Goal: Task Accomplishment & Management: Manage account settings

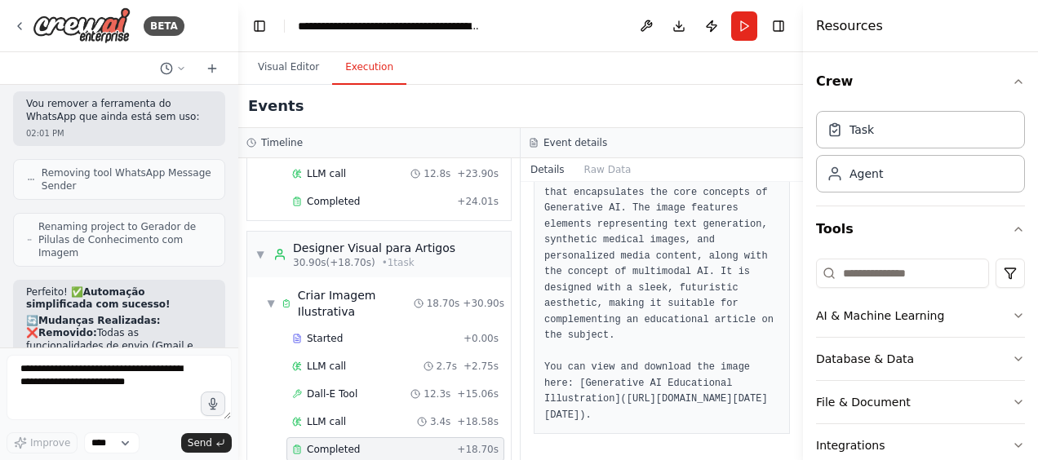
scroll to position [4565, 0]
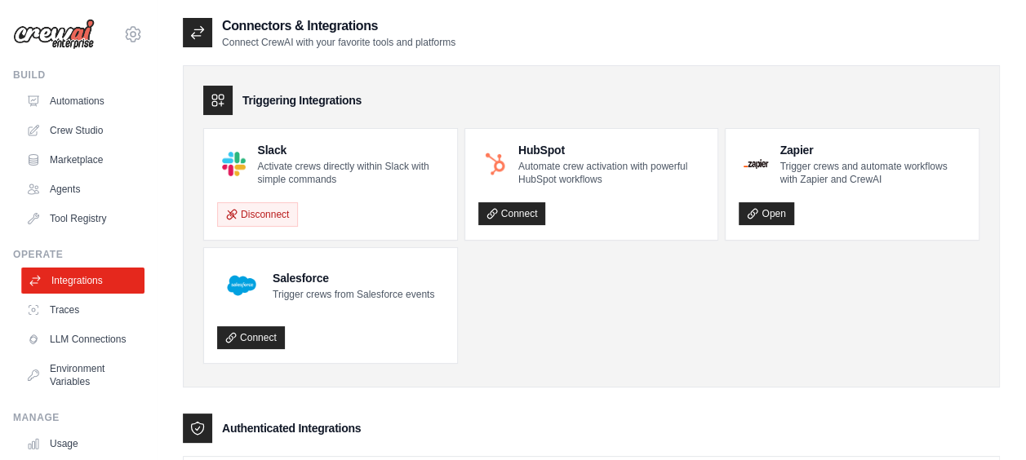
scroll to position [125, 0]
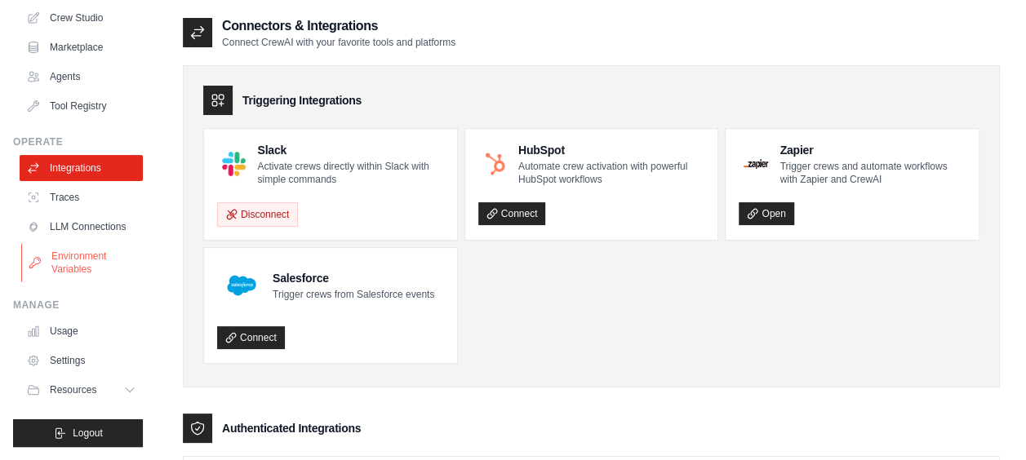
click at [82, 269] on link "Environment Variables" at bounding box center [82, 262] width 123 height 39
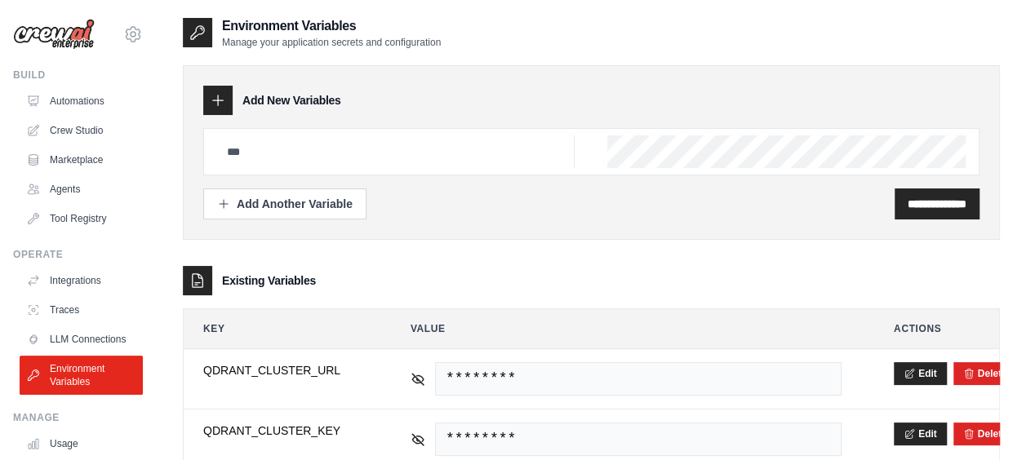
scroll to position [327, 0]
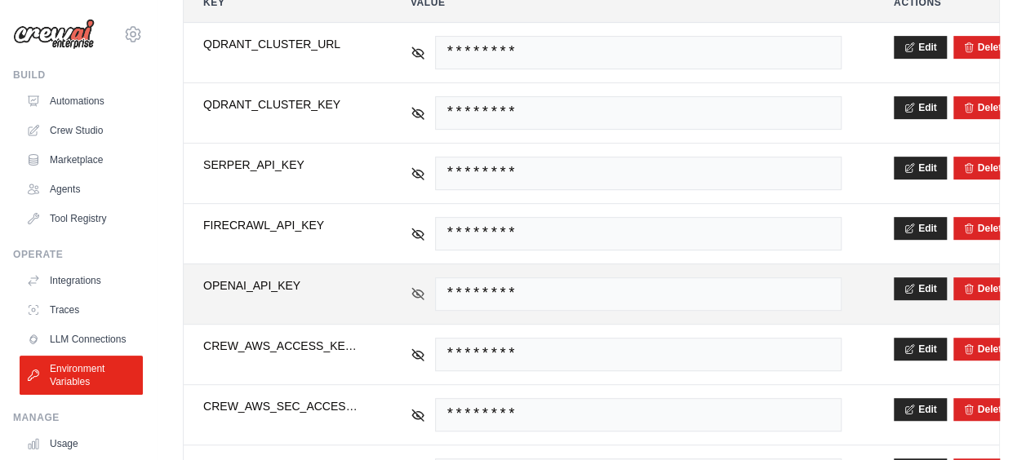
click at [417, 290] on icon at bounding box center [417, 293] width 11 height 7
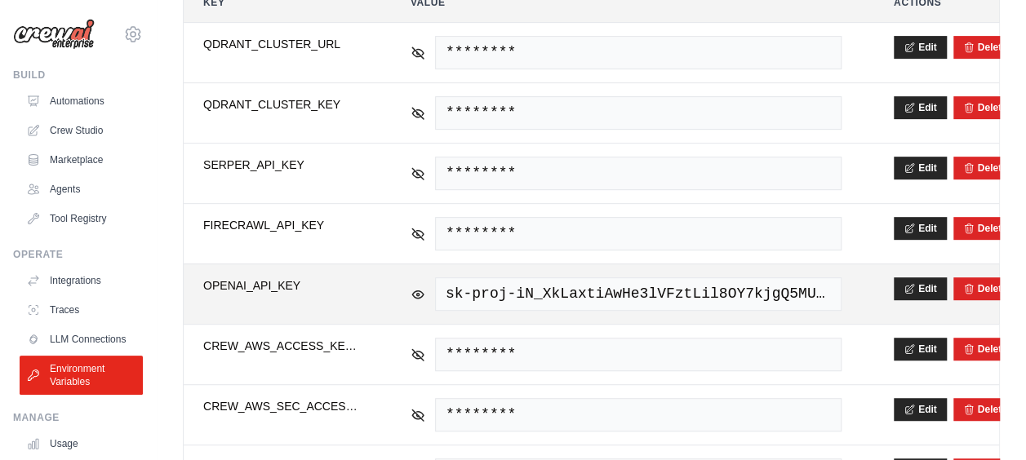
click at [482, 289] on span "sk-proj-iN_XkLaxtiAwHe3lVFztLil8OY7kjgQ5MUAS5Ou7OUR-uQ9_PJGZVSwY2XRrmANqnh-Ap_x…" at bounding box center [638, 294] width 407 height 33
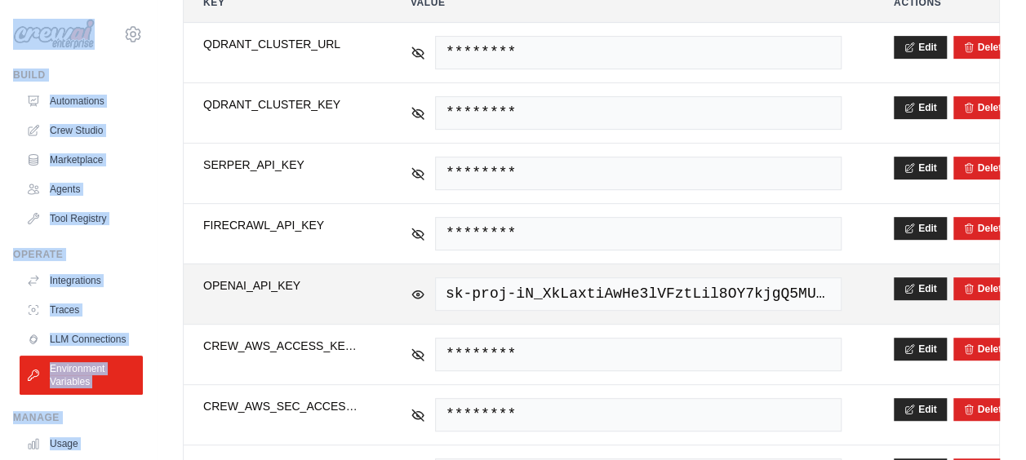
drag, startPoint x: 520, startPoint y: 269, endPoint x: 513, endPoint y: 286, distance: 17.6
click at [520, 271] on td "sk-proj-iN_XkLaxtiAwHe3lVFztLil8OY7kjgQ5MUAS5Ou7OUR-uQ9_PJGZVSwY2XRrmANqnh-Ap_x…" at bounding box center [626, 294] width 470 height 60
click at [495, 295] on span "sk-proj-iN_XkLaxtiAwHe3lVFztLil8OY7kjgQ5MUAS5Ou7OUR-uQ9_PJGZVSwY2XRrmANqnh-Ap_x…" at bounding box center [638, 294] width 407 height 33
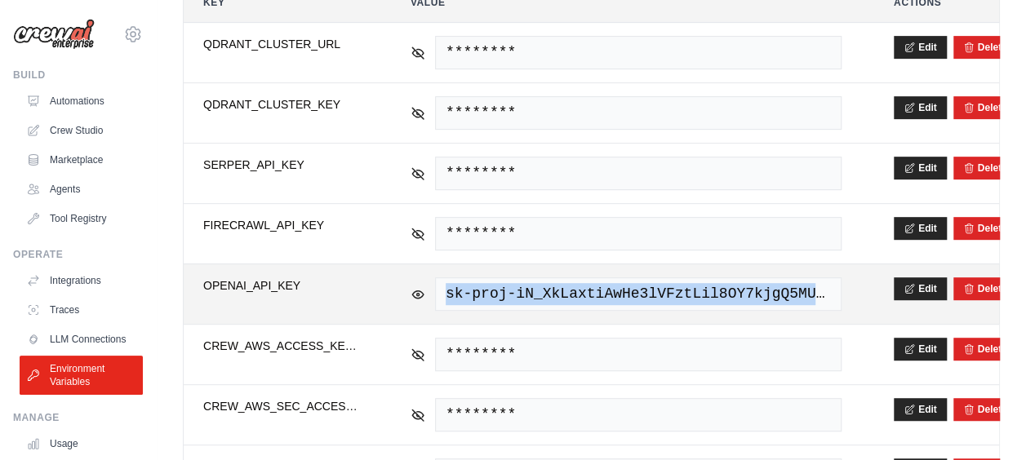
drag, startPoint x: 447, startPoint y: 289, endPoint x: 895, endPoint y: 298, distance: 447.4
click at [895, 298] on tr "**********" at bounding box center [591, 294] width 815 height 60
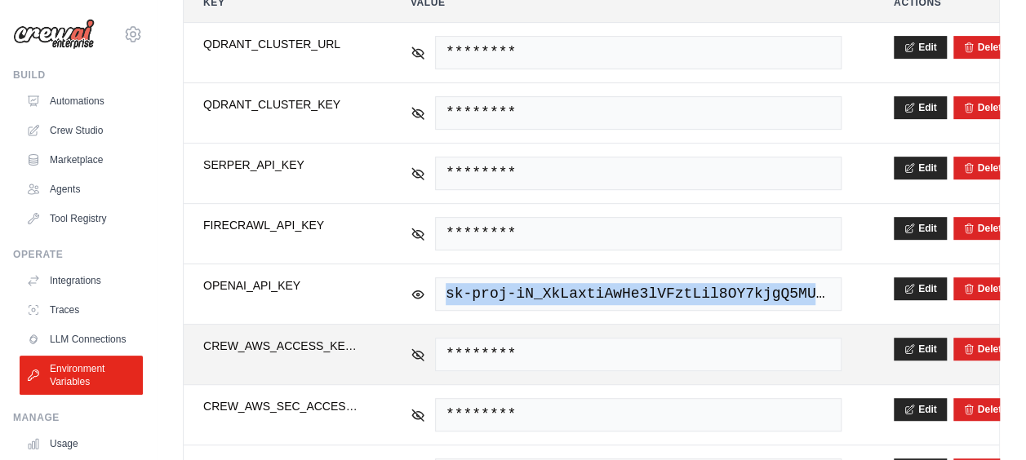
copy tr "sk-proj-iN_XkLaxtiAwHe3lVFztLil8OY7kjgQ5MUAS5Ou7OUR-uQ9_PJGZVSwY2XRrmANqnh-Ap_x…"
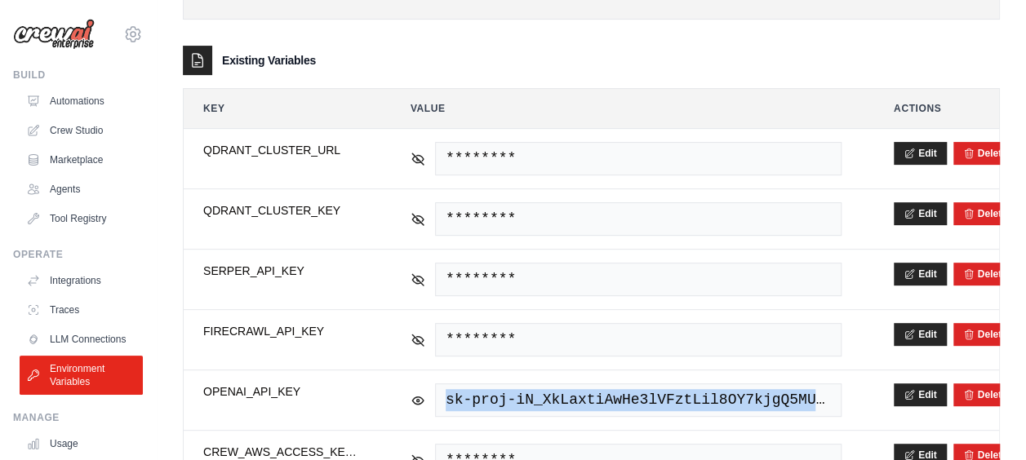
scroll to position [465, 0]
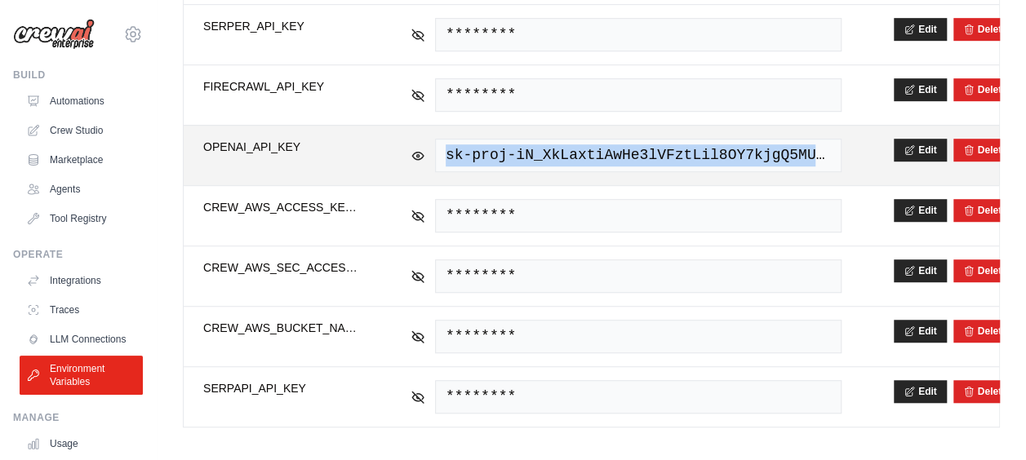
click at [696, 149] on span "sk-proj-iN_XkLaxtiAwHe3lVFztLil8OY7kjgQ5MUAS5Ou7OUR-uQ9_PJGZVSwY2XRrmANqnh-Ap_x…" at bounding box center [638, 155] width 407 height 33
drag, startPoint x: 444, startPoint y: 153, endPoint x: 898, endPoint y: 152, distance: 453.9
click at [898, 152] on tr "**********" at bounding box center [591, 155] width 815 height 60
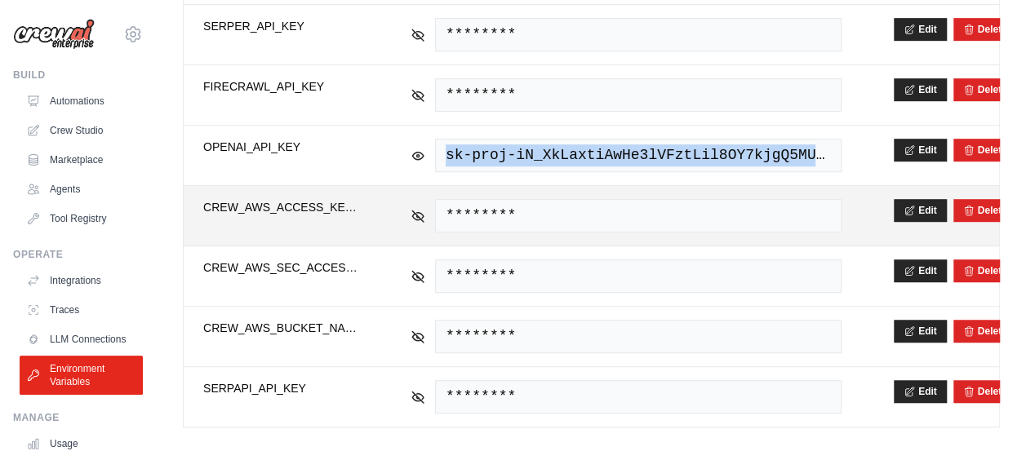
copy tr "sk-proj-iN_XkLaxtiAwHe3lVFztLil8OY7kjgQ5MUAS5Ou7OUR-uQ9_PJGZVSwY2XRrmANqnh-Ap_x…"
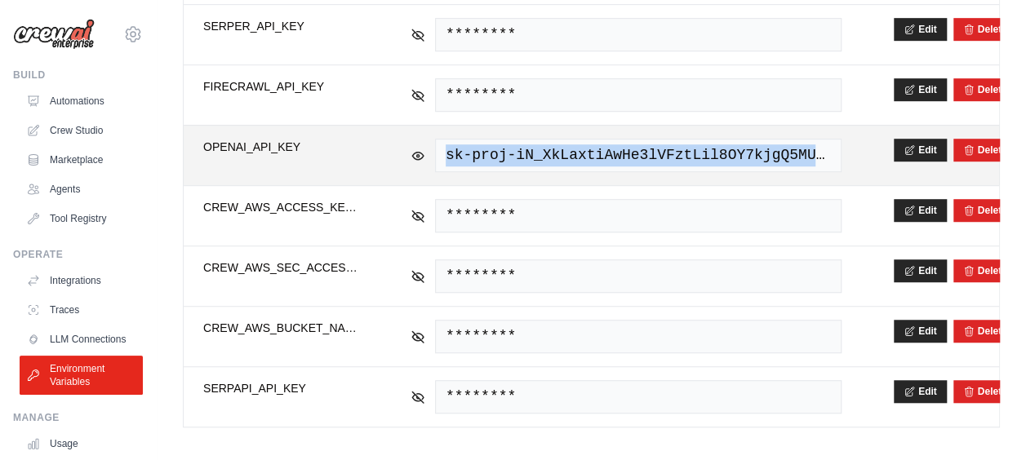
click at [586, 139] on span "sk-proj-iN_XkLaxtiAwHe3lVFztLil8OY7kjgQ5MUAS5Ou7OUR-uQ9_PJGZVSwY2XRrmANqnh-Ap_x…" at bounding box center [638, 155] width 407 height 33
drag, startPoint x: 446, startPoint y: 149, endPoint x: 872, endPoint y: 156, distance: 426.2
click at [872, 156] on tr "**********" at bounding box center [591, 155] width 815 height 60
copy tr "sk-proj-iN_XkLaxtiAwHe3lVFztLil8OY7kjgQ5MUAS5Ou7OUR-uQ9_PJGZVSwY2XRrmANqnh-Ap_x…"
click at [749, 153] on span "sk-proj-iN_XkLaxtiAwHe3lVFztLil8OY7kjgQ5MUAS5Ou7OUR-uQ9_PJGZVSwY2XRrmANqnh-Ap_x…" at bounding box center [638, 155] width 407 height 33
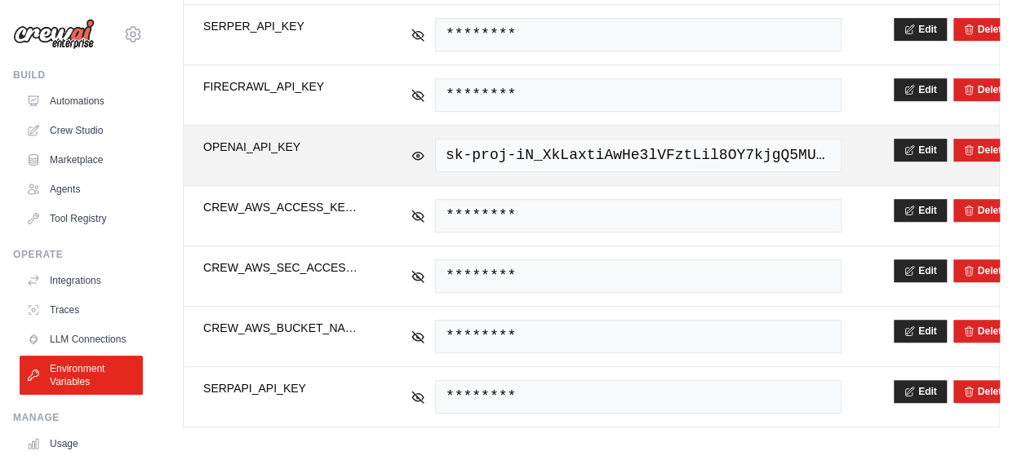
click at [748, 154] on span "sk-proj-iN_XkLaxtiAwHe3lVFztLil8OY7kjgQ5MUAS5Ou7OUR-uQ9_PJGZVSwY2XRrmANqnh-Ap_x…" at bounding box center [638, 155] width 407 height 33
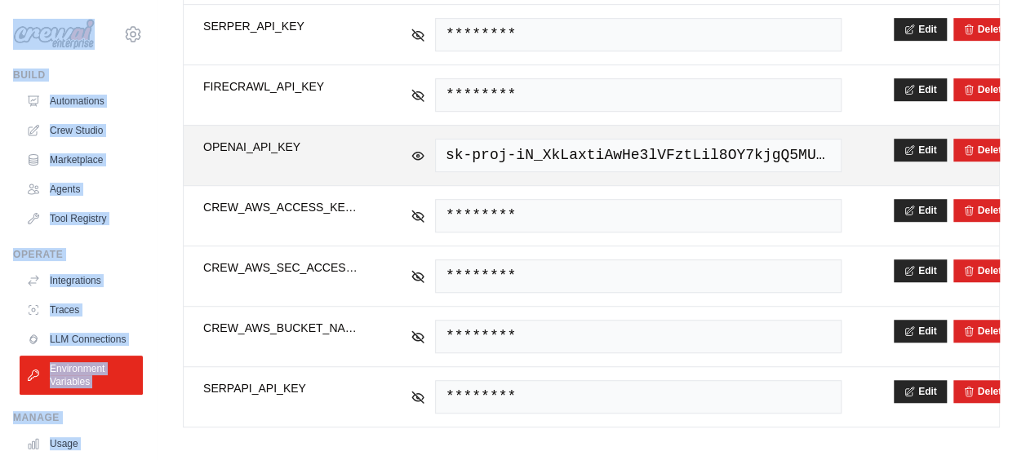
click at [700, 144] on span "sk-proj-iN_XkLaxtiAwHe3lVFztLil8OY7kjgQ5MUAS5Ou7OUR-uQ9_PJGZVSwY2XRrmANqnh-Ap_x…" at bounding box center [638, 155] width 407 height 33
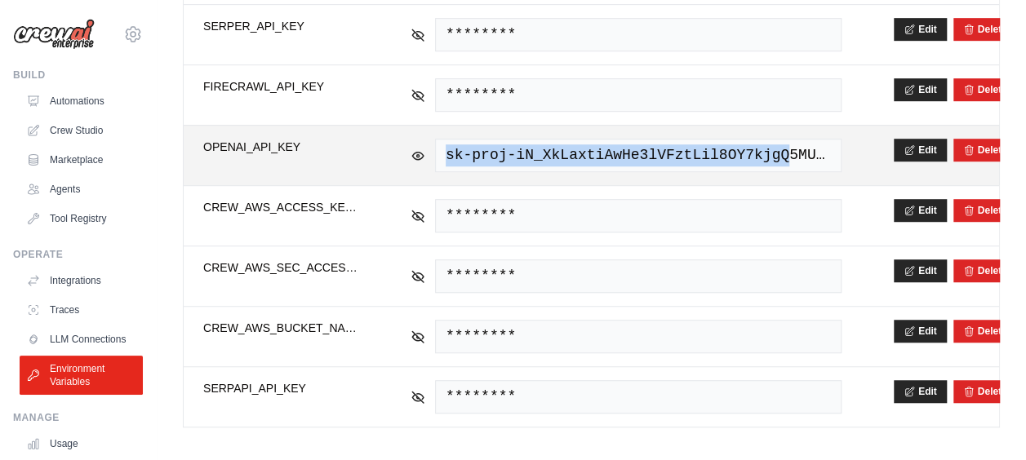
drag, startPoint x: 447, startPoint y: 147, endPoint x: 766, endPoint y: 155, distance: 318.5
click at [766, 155] on span "sk-proj-iN_XkLaxtiAwHe3lVFztLil8OY7kjgQ5MUAS5Ou7OUR-uQ9_PJGZVSwY2XRrmANqnh-Ap_x…" at bounding box center [638, 155] width 407 height 33
click at [446, 151] on span "sk-proj-iN_XkLaxtiAwHe3lVFztLil8OY7kjgQ5MUAS5Ou7OUR-uQ9_PJGZVSwY2XRrmANqnh-Ap_x…" at bounding box center [638, 155] width 407 height 33
click at [465, 154] on span "sk-proj-iN_XkLaxtiAwHe3lVFztLil8OY7kjgQ5MUAS5Ou7OUR-uQ9_PJGZVSwY2XRrmANqnh-Ap_x…" at bounding box center [638, 155] width 407 height 33
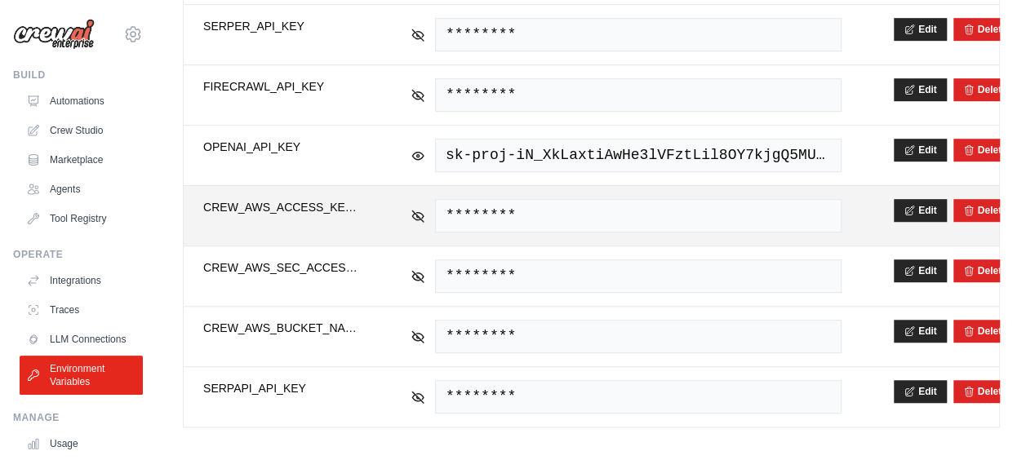
click at [469, 199] on span "********" at bounding box center [638, 215] width 407 height 33
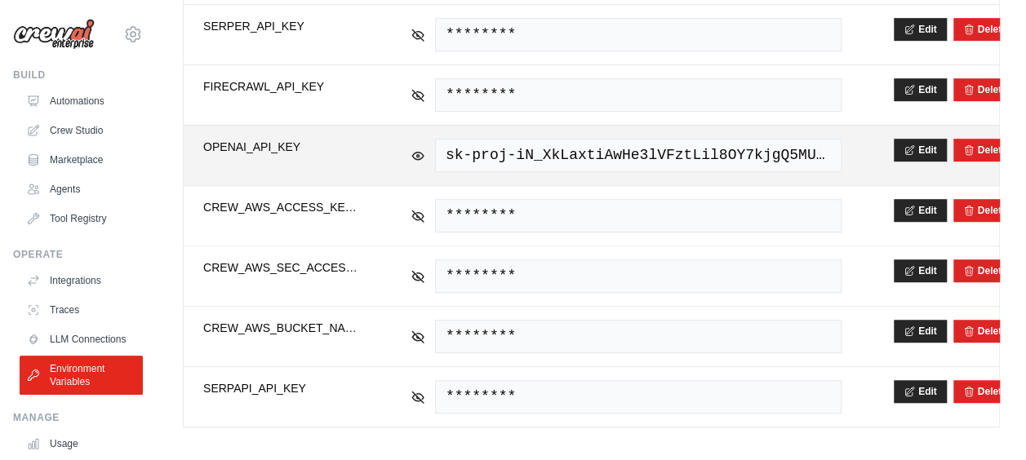
drag, startPoint x: 445, startPoint y: 151, endPoint x: 925, endPoint y: 164, distance: 480.1
click at [925, 164] on tr "**********" at bounding box center [591, 155] width 815 height 60
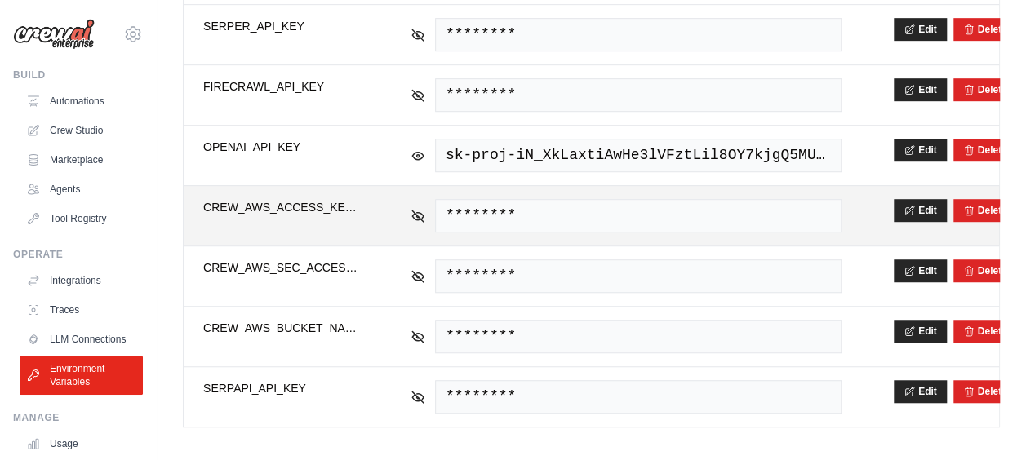
copy tr "sk-proj-iN_XkLaxtiAwHe3lVFztLil8OY7kjgQ5MUAS5Ou7OUR-uQ9_PJGZVSwY2XRrmANqnh-Ap_x…"
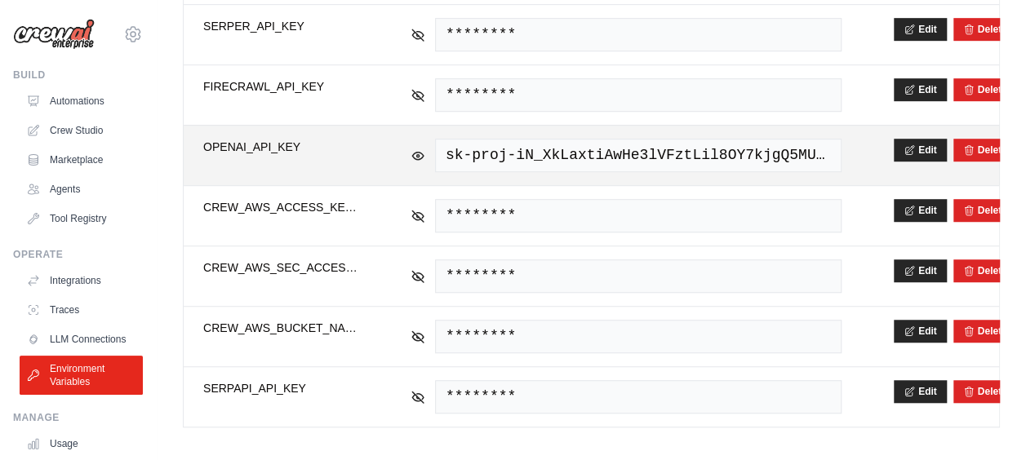
click at [455, 163] on span "sk-proj-iN_XkLaxtiAwHe3lVFztLil8OY7kjgQ5MUAS5Ou7OUR-uQ9_PJGZVSwY2XRrmANqnh-Ap_x…" at bounding box center [638, 155] width 407 height 33
click at [444, 157] on span "sk-proj-iN_XkLaxtiAwHe3lVFztLil8OY7kjgQ5MUAS5Ou7OUR-uQ9_PJGZVSwY2XRrmANqnh-Ap_x…" at bounding box center [638, 155] width 407 height 33
click at [449, 155] on span "sk-proj-iN_XkLaxtiAwHe3lVFztLil8OY7kjgQ5MUAS5Ou7OUR-uQ9_PJGZVSwY2XRrmANqnh-Ap_x…" at bounding box center [638, 155] width 407 height 33
click at [411, 148] on icon at bounding box center [418, 155] width 15 height 15
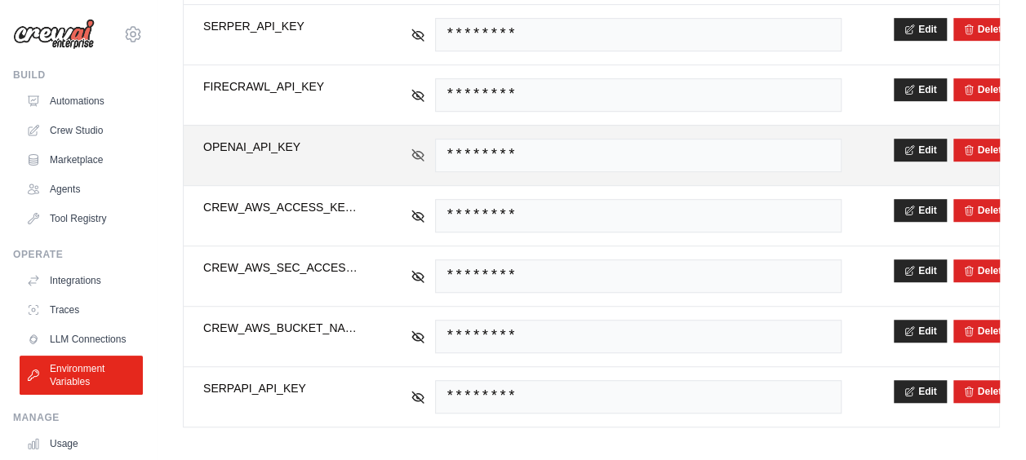
click at [416, 149] on icon at bounding box center [417, 154] width 11 height 11
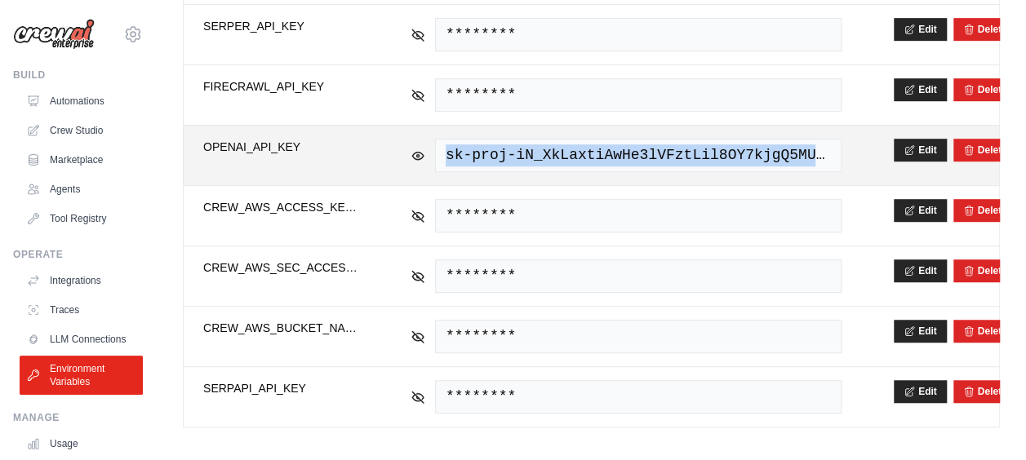
drag, startPoint x: 447, startPoint y: 149, endPoint x: 877, endPoint y: 147, distance: 431.0
click at [877, 147] on tr "**********" at bounding box center [591, 155] width 815 height 60
copy tr "sk-proj-iN_XkLaxtiAwHe3lVFztLil8OY7kjgQ5MUAS5Ou7OUR-uQ9_PJGZVSwY2XRrmANqnh-Ap_x…"
